Goal: Contribute content: Contribute content

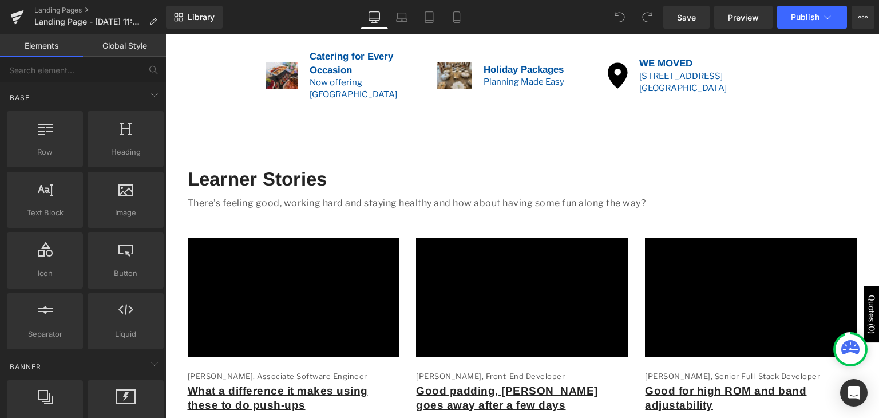
scroll to position [102, 0]
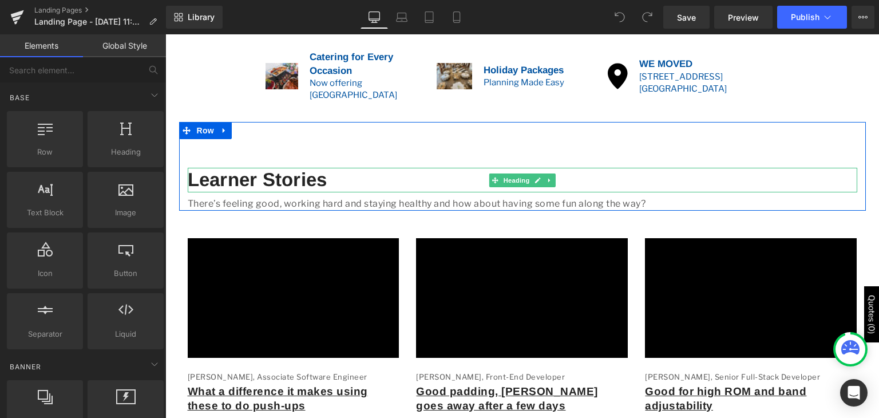
click at [325, 177] on h1 "Learner Stories" at bounding box center [522, 180] width 669 height 25
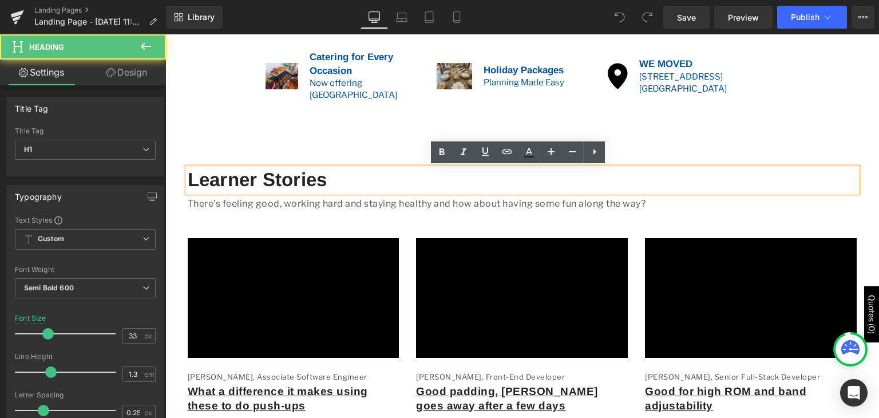
click at [323, 179] on h1 "Learner Stories" at bounding box center [522, 180] width 669 height 25
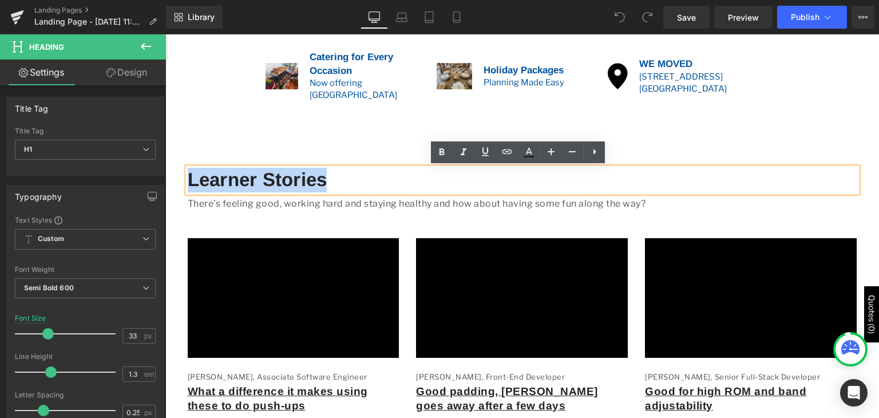
drag, startPoint x: 328, startPoint y: 179, endPoint x: 176, endPoint y: 177, distance: 152.7
click at [179, 177] on div "Learner Stories Heading There’s feeling good, working hard and staying healthy …" at bounding box center [522, 189] width 686 height 43
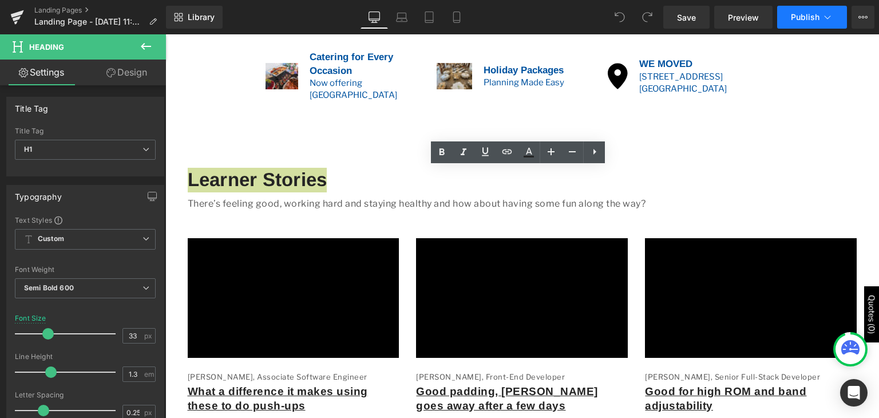
click at [822, 19] on icon at bounding box center [826, 16] width 11 height 11
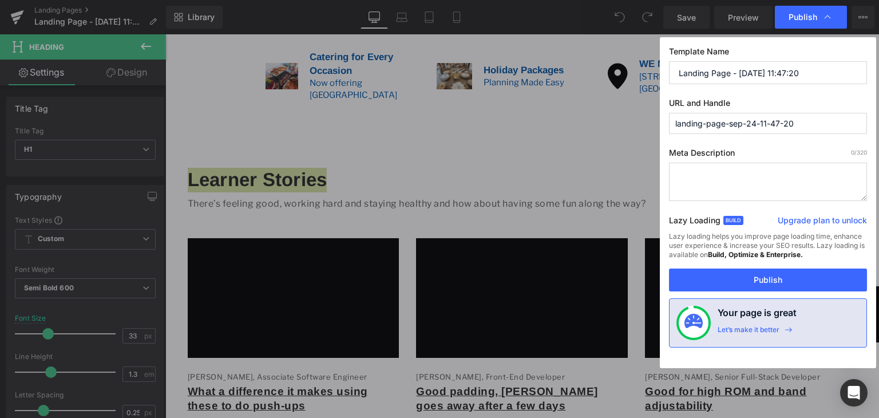
click at [805, 70] on input "Landing Page - Sep 24, 11:47:20" at bounding box center [768, 72] width 198 height 23
drag, startPoint x: 804, startPoint y: 70, endPoint x: 677, endPoint y: 76, distance: 126.5
click at [677, 76] on input "Landing Page - Sep 24, 11:47:20" at bounding box center [768, 72] width 198 height 23
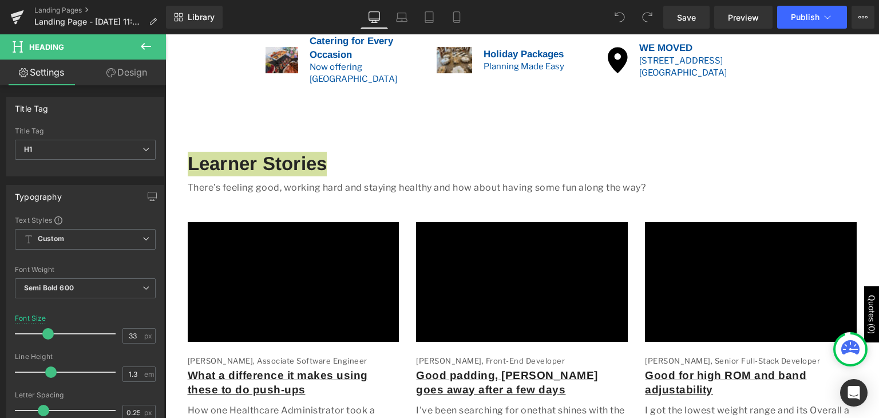
scroll to position [136, 0]
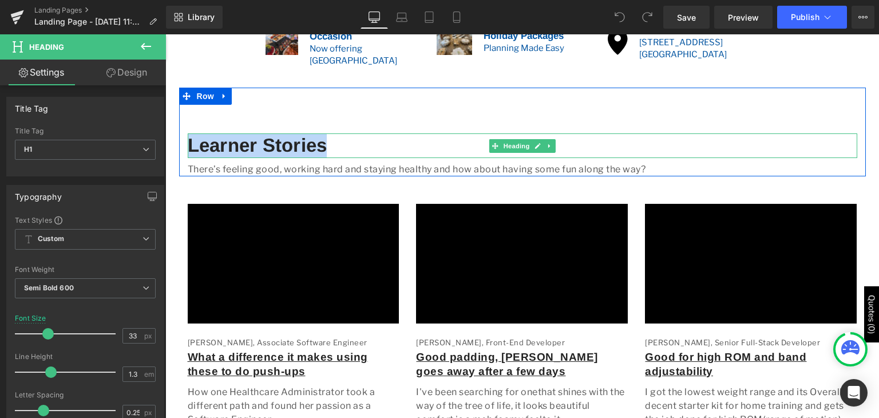
click at [352, 140] on h1 "Learner Stories" at bounding box center [522, 145] width 669 height 25
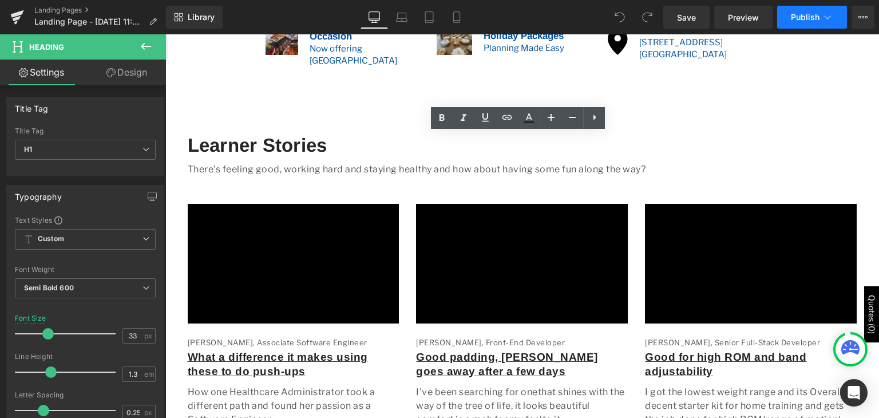
click at [820, 21] on button "Publish" at bounding box center [812, 17] width 70 height 23
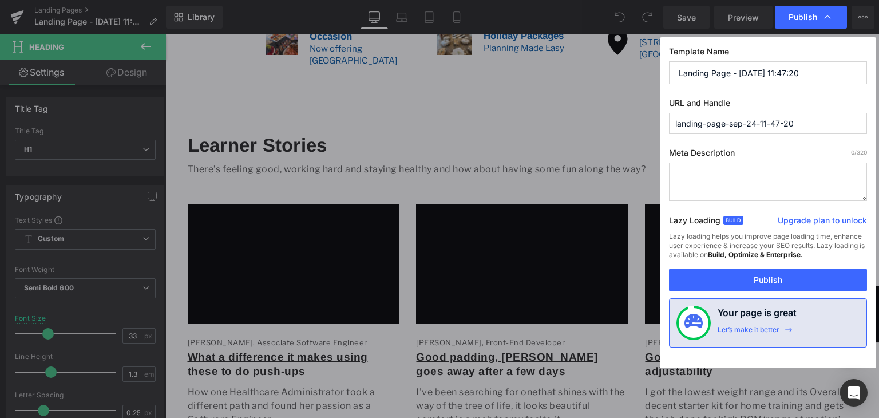
click at [809, 72] on input "Landing Page - Sep 24, 11:47:20" at bounding box center [768, 72] width 198 height 23
drag, startPoint x: 809, startPoint y: 72, endPoint x: 630, endPoint y: 80, distance: 179.2
click at [630, 80] on div "Publish Template Name Landing Page - Sep 24, 11:47:20 URL and Handle landing-pa…" at bounding box center [439, 209] width 879 height 418
type input "Rental Items for Sale"
click at [823, 122] on input "landing-page-sep-24-11-47-20" at bounding box center [768, 123] width 198 height 21
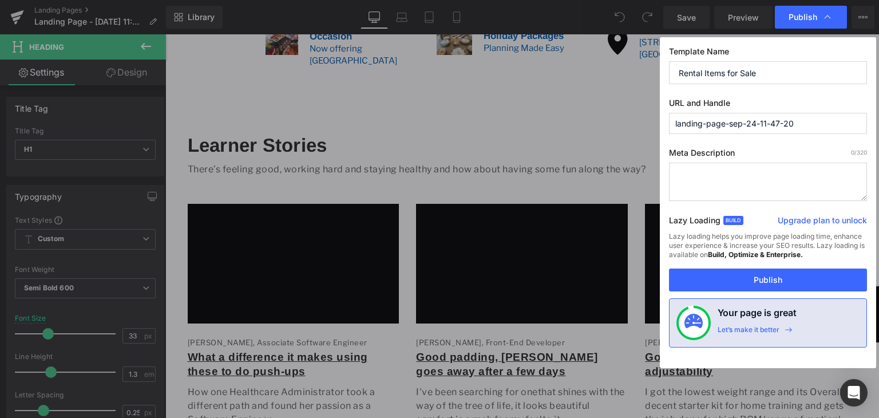
drag, startPoint x: 824, startPoint y: 122, endPoint x: 595, endPoint y: 134, distance: 229.1
click at [595, 134] on div "Publish Template Name Rental Items for Sale URL and Handle landing-page-sep-24-…" at bounding box center [439, 209] width 879 height 418
type input "r"
type input "rental-items-for-sale"
click at [705, 172] on textarea at bounding box center [768, 181] width 198 height 38
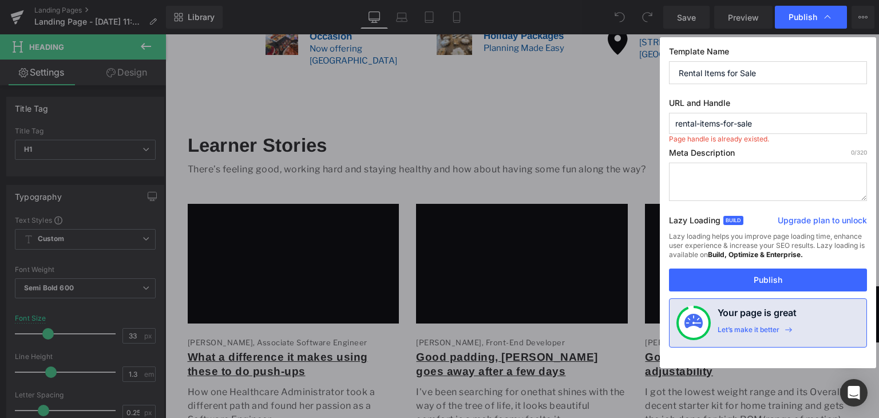
paste textarea "Shop used event rental items for sale at affordable prices. Gently used, well-m…"
type textarea "Shop used event rental items for sale at affordable prices. Gently used, well-m…"
click at [780, 113] on input "rental-items-for-sale" at bounding box center [768, 123] width 198 height 21
click at [679, 71] on input "Rental Items for Sale" at bounding box center [768, 72] width 198 height 23
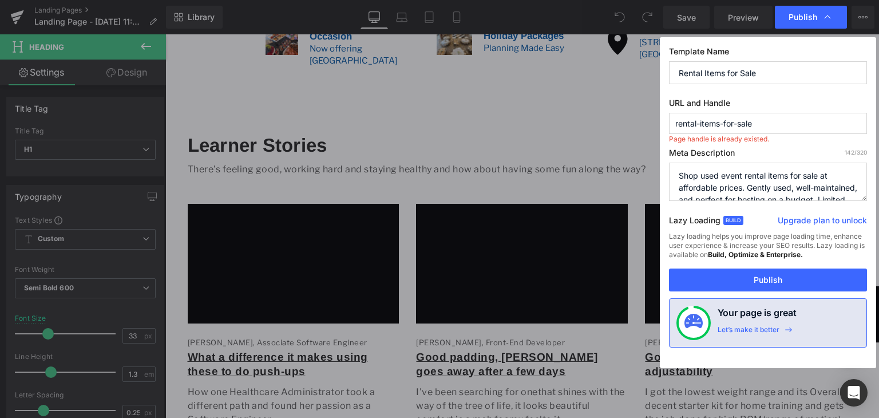
scroll to position [24, 0]
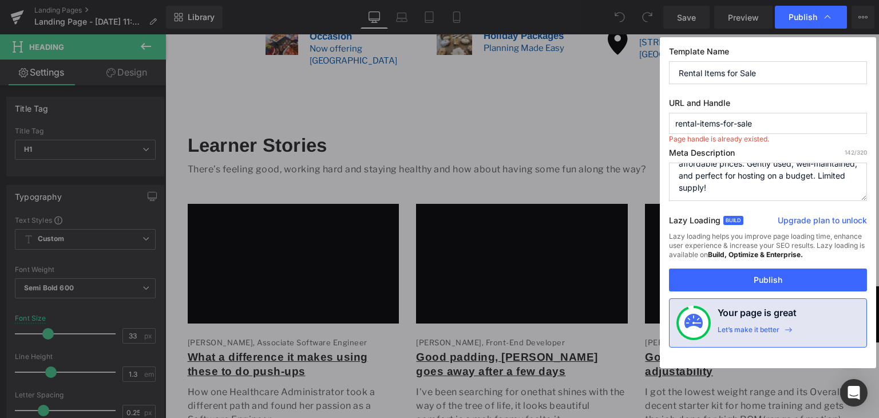
click at [787, 119] on input "rental-items-for-sale" at bounding box center [768, 123] width 198 height 21
click at [788, 186] on textarea "Shop used event rental items for sale at affordable prices. Gently used, well-m…" at bounding box center [768, 181] width 198 height 38
click at [771, 275] on button "Publish" at bounding box center [768, 279] width 198 height 23
click at [773, 126] on input "rental-items-for-sale" at bounding box center [768, 123] width 198 height 21
type input "rental-items-for-sale"
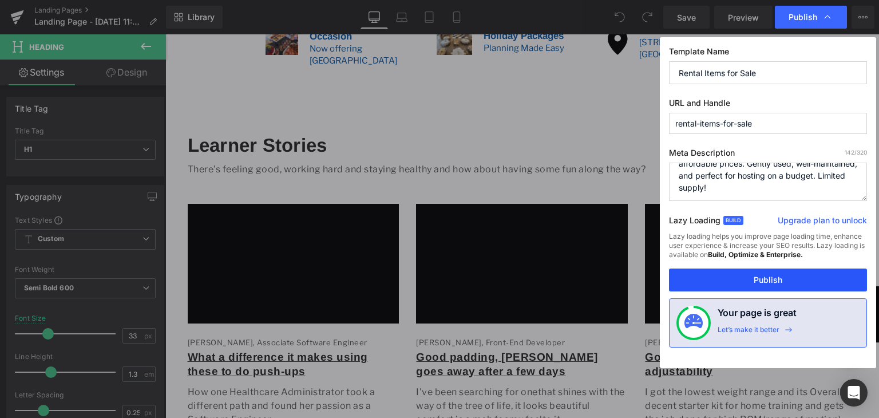
click at [771, 282] on button "Publish" at bounding box center [768, 279] width 198 height 23
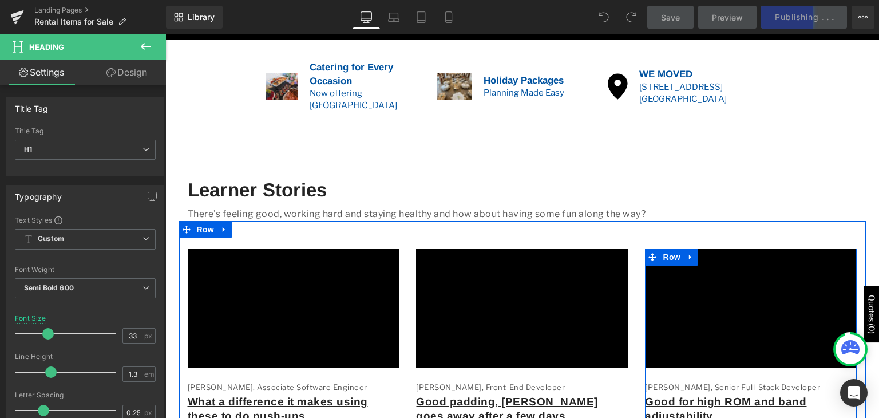
scroll to position [92, 0]
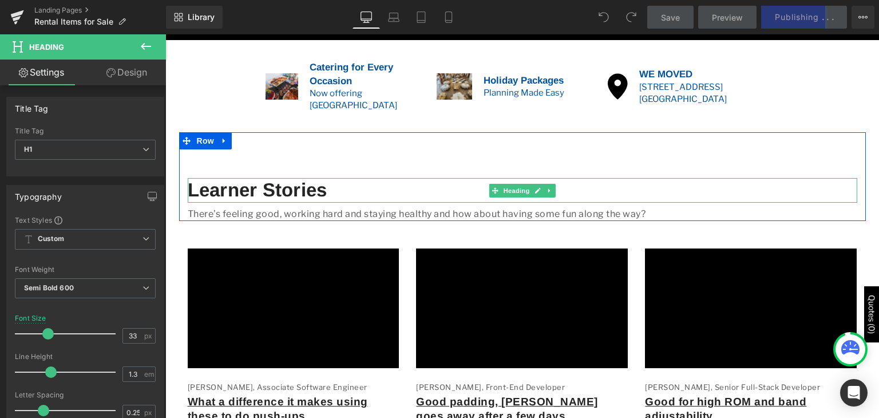
click at [337, 188] on h1 "Learner Stories" at bounding box center [522, 190] width 669 height 25
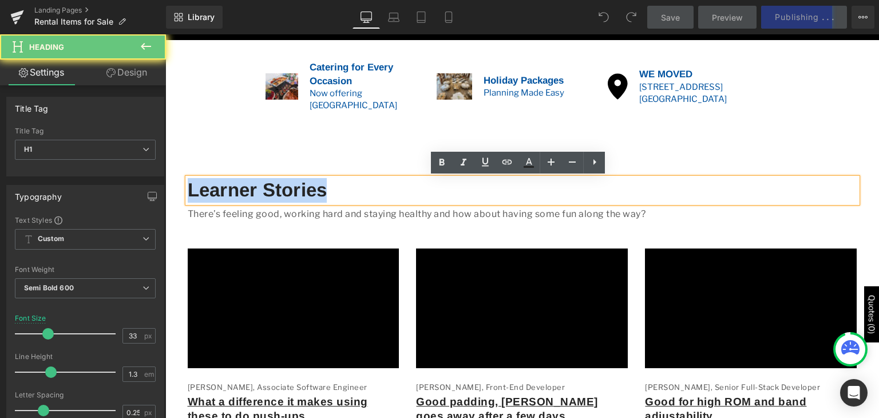
drag, startPoint x: 337, startPoint y: 188, endPoint x: 147, endPoint y: 181, distance: 190.6
click at [165, 181] on html "Skip to content Menu Cancel" at bounding box center [521, 134] width 713 height 383
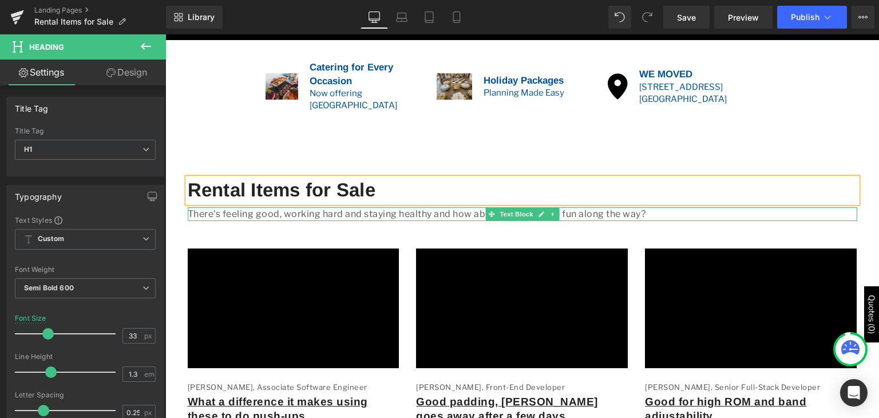
click at [647, 210] on p "There’s feeling good, working hard and staying healthy and how about having som…" at bounding box center [522, 214] width 669 height 14
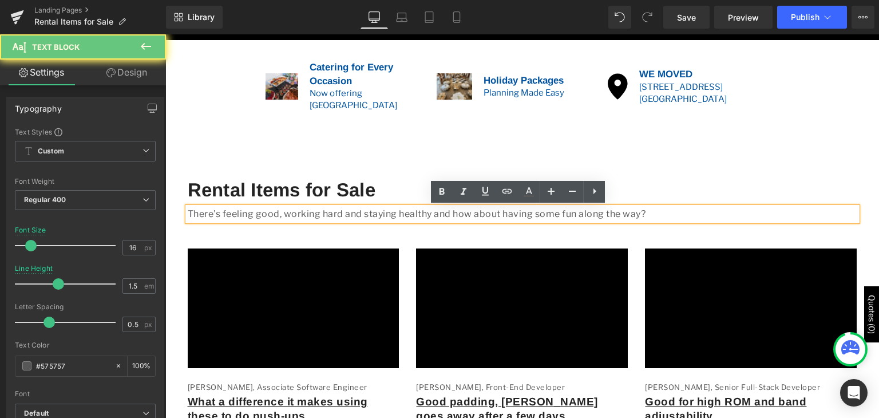
click at [647, 213] on p "There’s feeling good, working hard and staying healthy and how about having som…" at bounding box center [522, 214] width 669 height 14
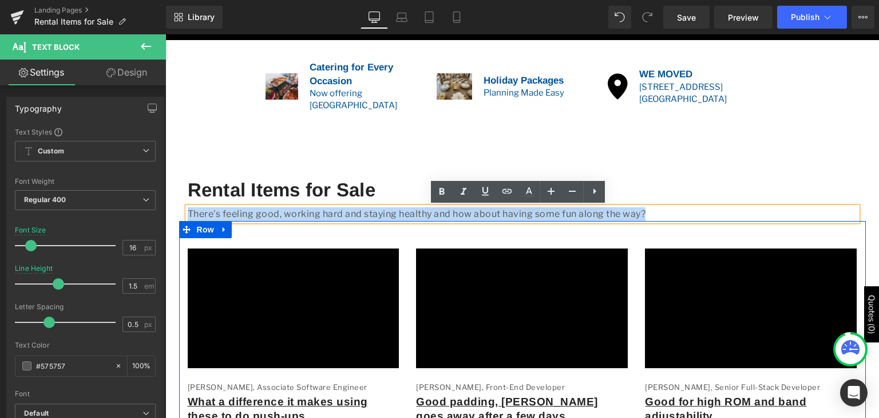
drag, startPoint x: 647, startPoint y: 213, endPoint x: 231, endPoint y: 225, distance: 416.6
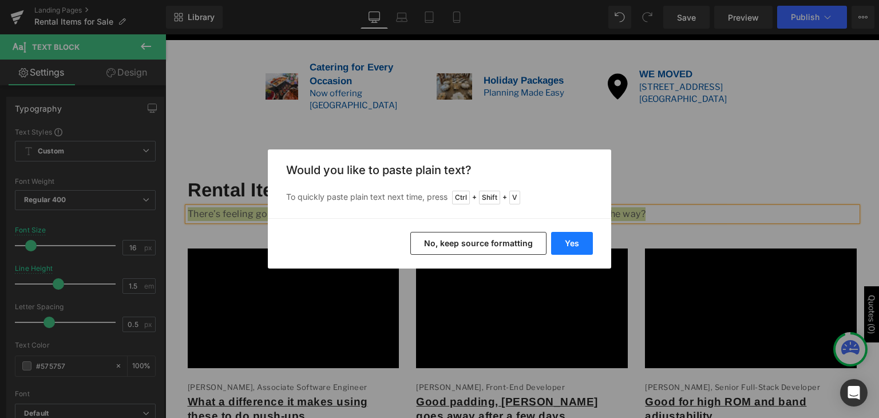
click at [562, 241] on button "Yes" at bounding box center [572, 243] width 42 height 23
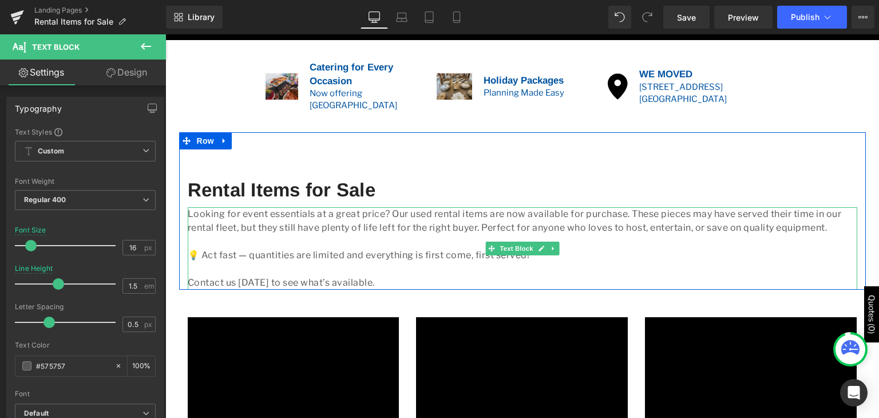
click at [199, 252] on p "💡 Act fast — quantities are limited and everything is first come, first served!" at bounding box center [522, 255] width 669 height 14
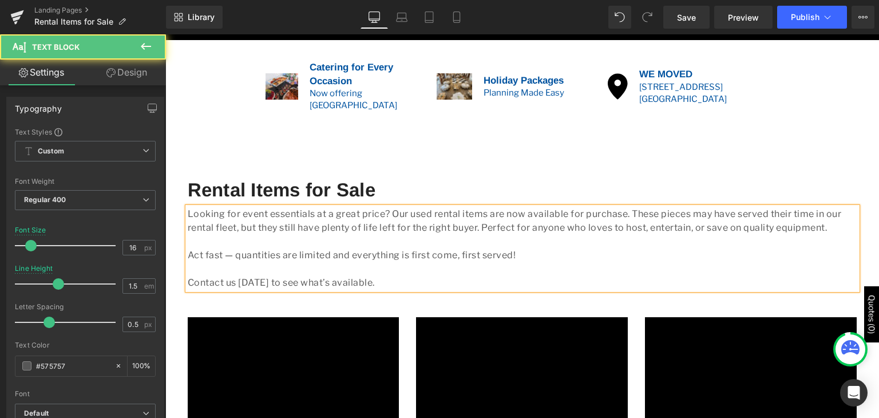
click at [365, 277] on p "Contact us today to see what’s available." at bounding box center [522, 283] width 669 height 14
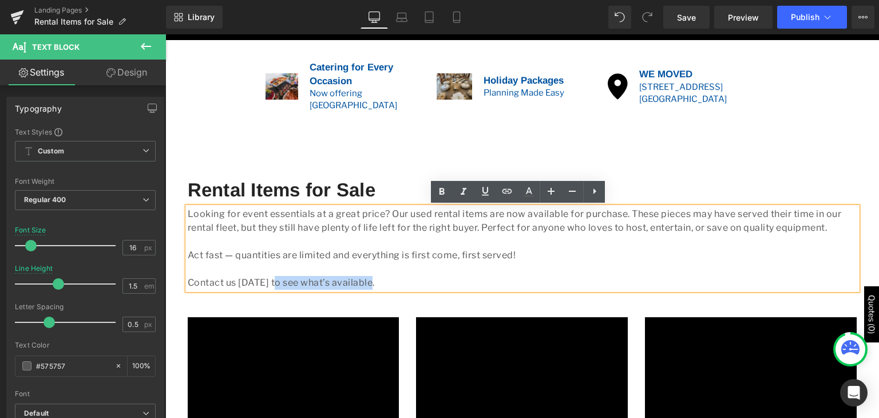
drag, startPoint x: 365, startPoint y: 280, endPoint x: 272, endPoint y: 283, distance: 92.7
click at [272, 283] on p "Contact us today to see what’s available." at bounding box center [522, 283] width 669 height 14
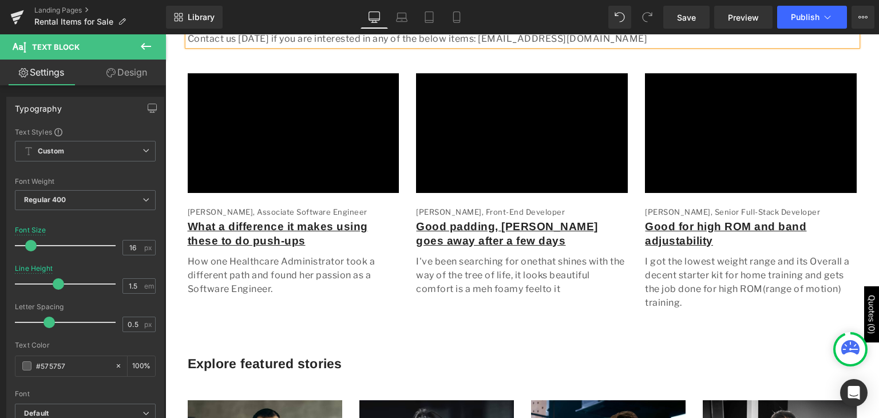
scroll to position [340, 0]
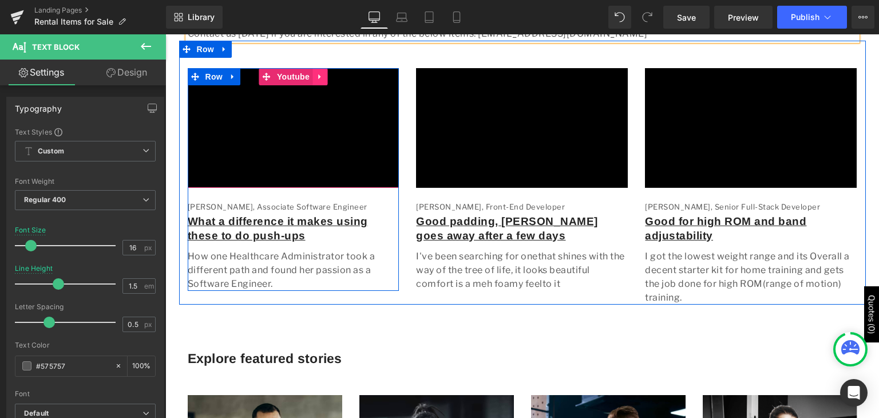
click at [318, 77] on icon "Main content" at bounding box center [319, 76] width 2 height 5
click at [231, 76] on icon "Main content" at bounding box center [232, 76] width 2 height 5
click at [308, 75] on icon "Main content" at bounding box center [312, 77] width 8 height 8
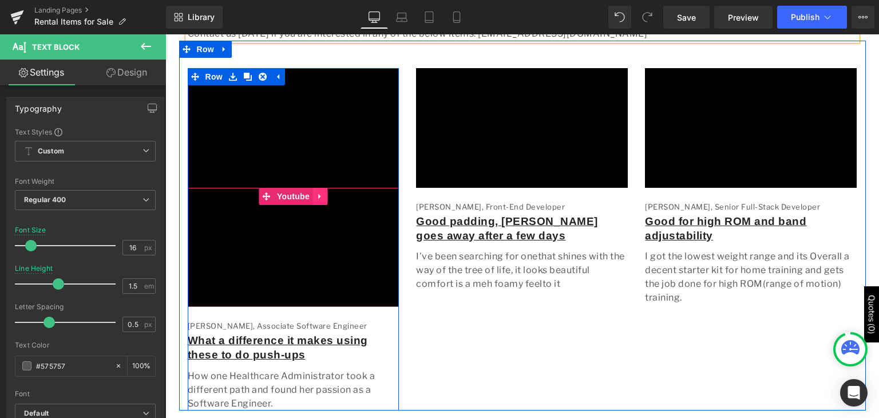
click at [318, 194] on icon "Main content" at bounding box center [319, 195] width 2 height 5
click at [323, 197] on icon "Main content" at bounding box center [327, 196] width 8 height 8
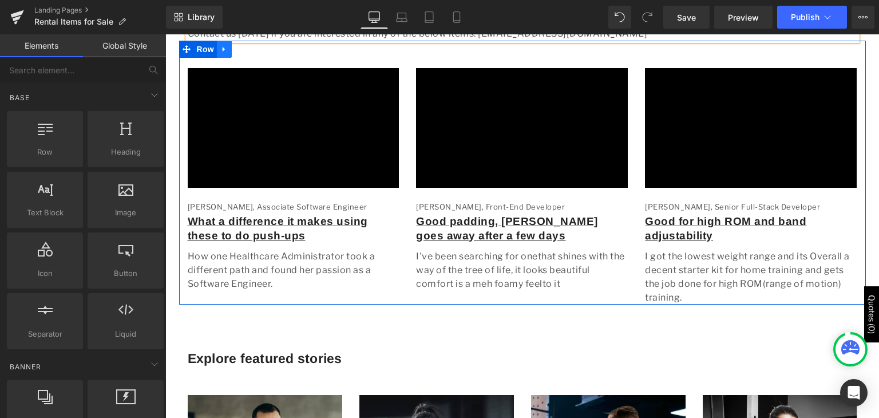
click at [220, 45] on icon "Main content" at bounding box center [224, 49] width 8 height 9
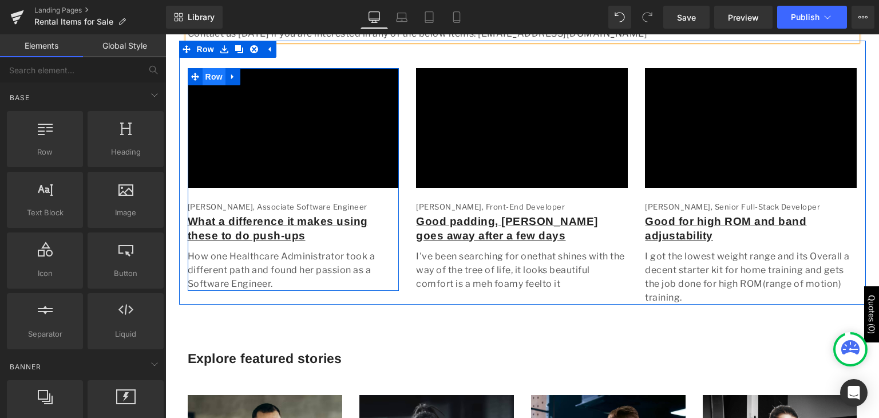
click at [205, 79] on span "Row" at bounding box center [213, 76] width 23 height 17
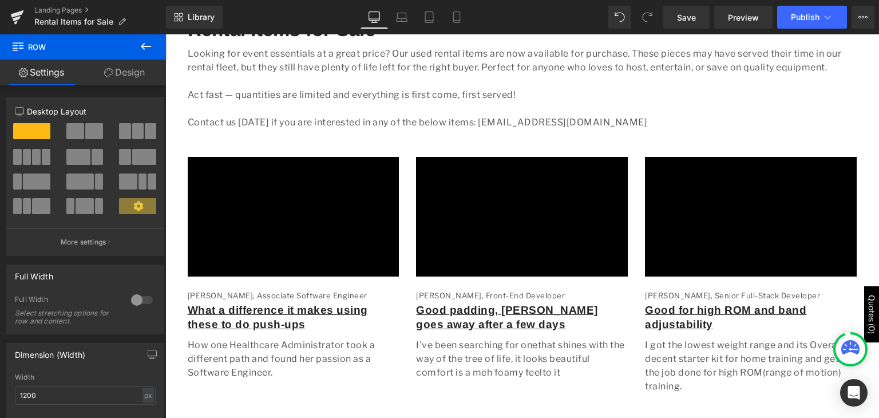
scroll to position [237, 0]
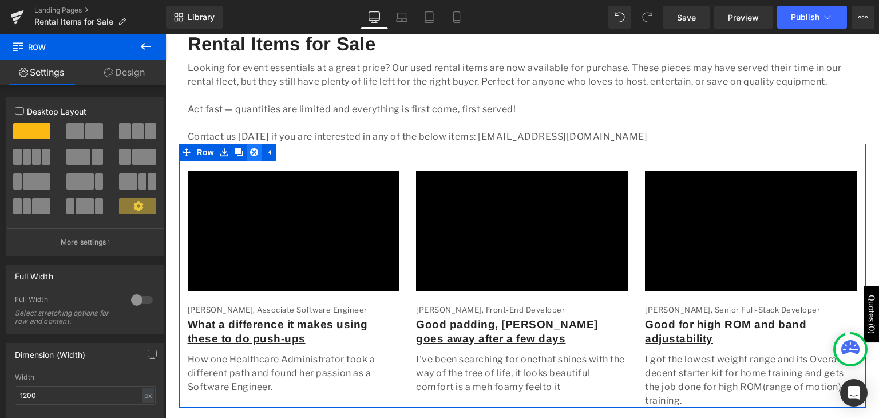
click at [250, 149] on icon "Main content" at bounding box center [254, 152] width 8 height 8
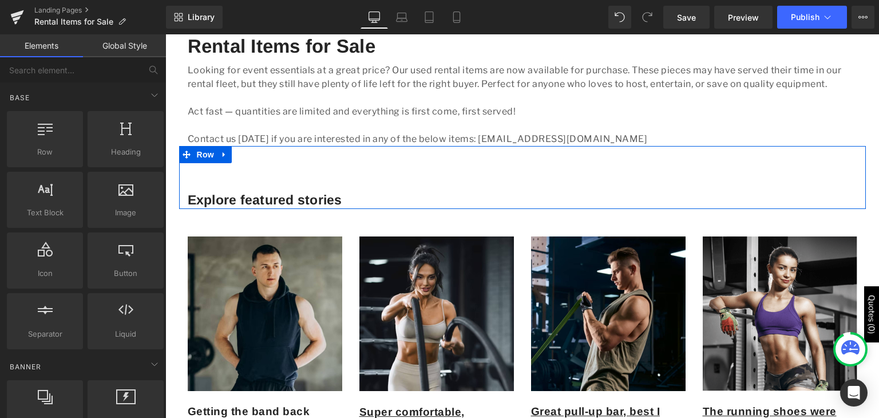
scroll to position [235, 0]
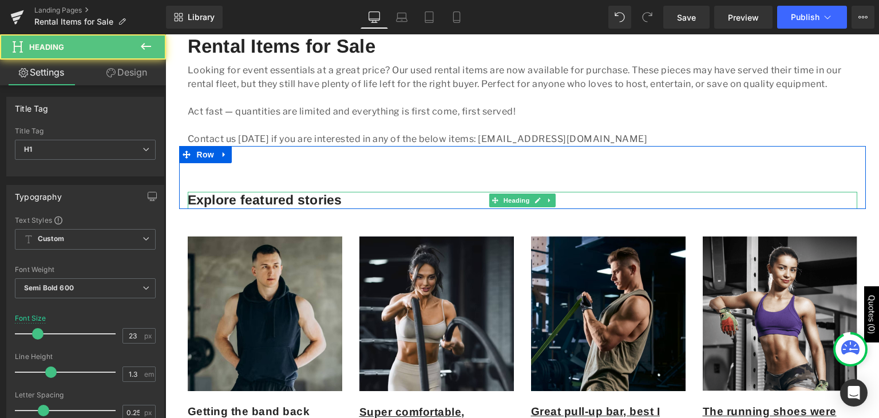
click at [338, 202] on h1 "Explore featured stories" at bounding box center [522, 200] width 669 height 17
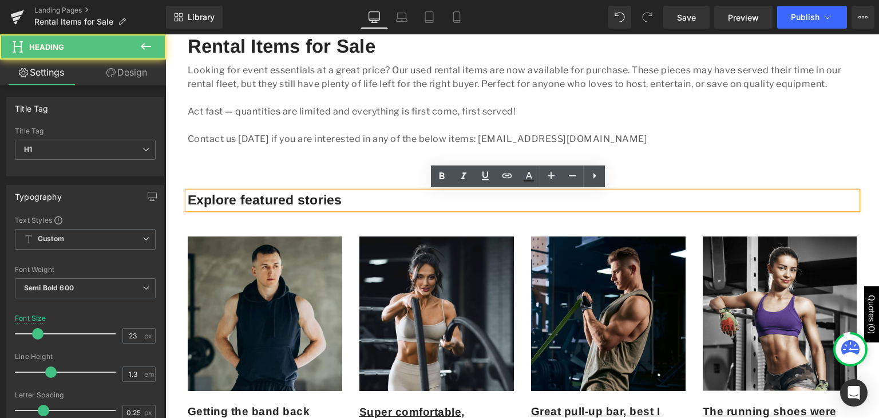
click at [337, 202] on h1 "Explore featured stories" at bounding box center [522, 200] width 669 height 17
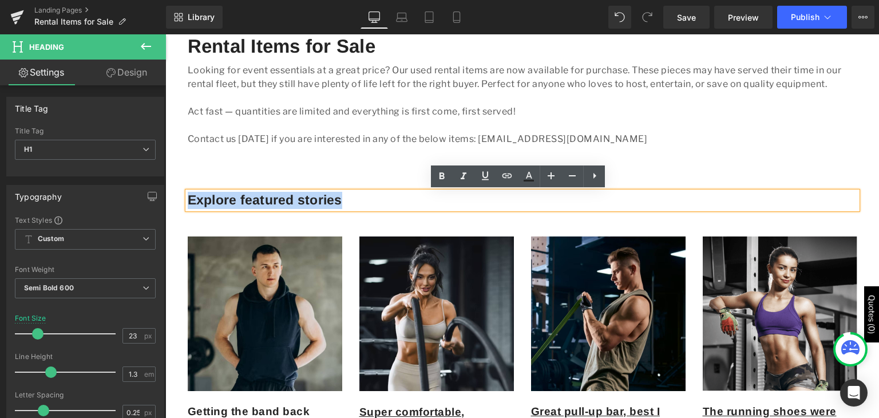
drag, startPoint x: 337, startPoint y: 202, endPoint x: 178, endPoint y: 207, distance: 159.1
click at [179, 207] on div "Explore featured stories Heading" at bounding box center [522, 200] width 686 height 17
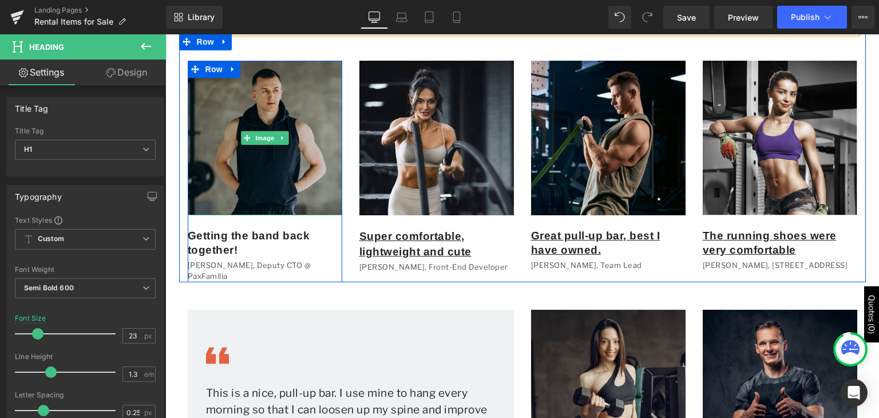
scroll to position [411, 0]
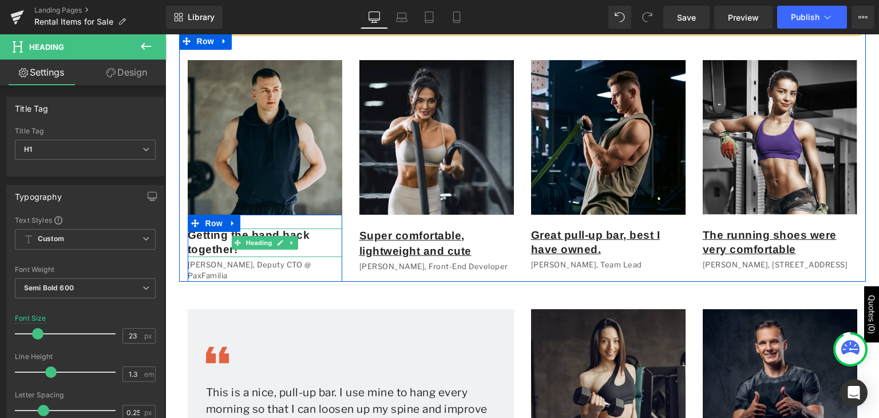
click at [312, 247] on h1 "Getting the band back together!" at bounding box center [265, 242] width 154 height 28
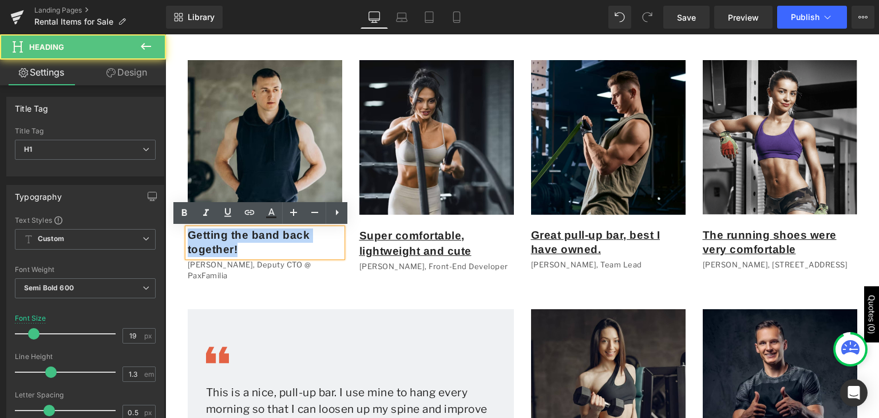
drag, startPoint x: 241, startPoint y: 248, endPoint x: 178, endPoint y: 235, distance: 64.3
click at [179, 235] on div "Image Getting the band back together! Heading Manuel S., Deputy CTO @ PaxFamili…" at bounding box center [265, 170] width 172 height 221
